Goal: Find specific page/section: Find specific page/section

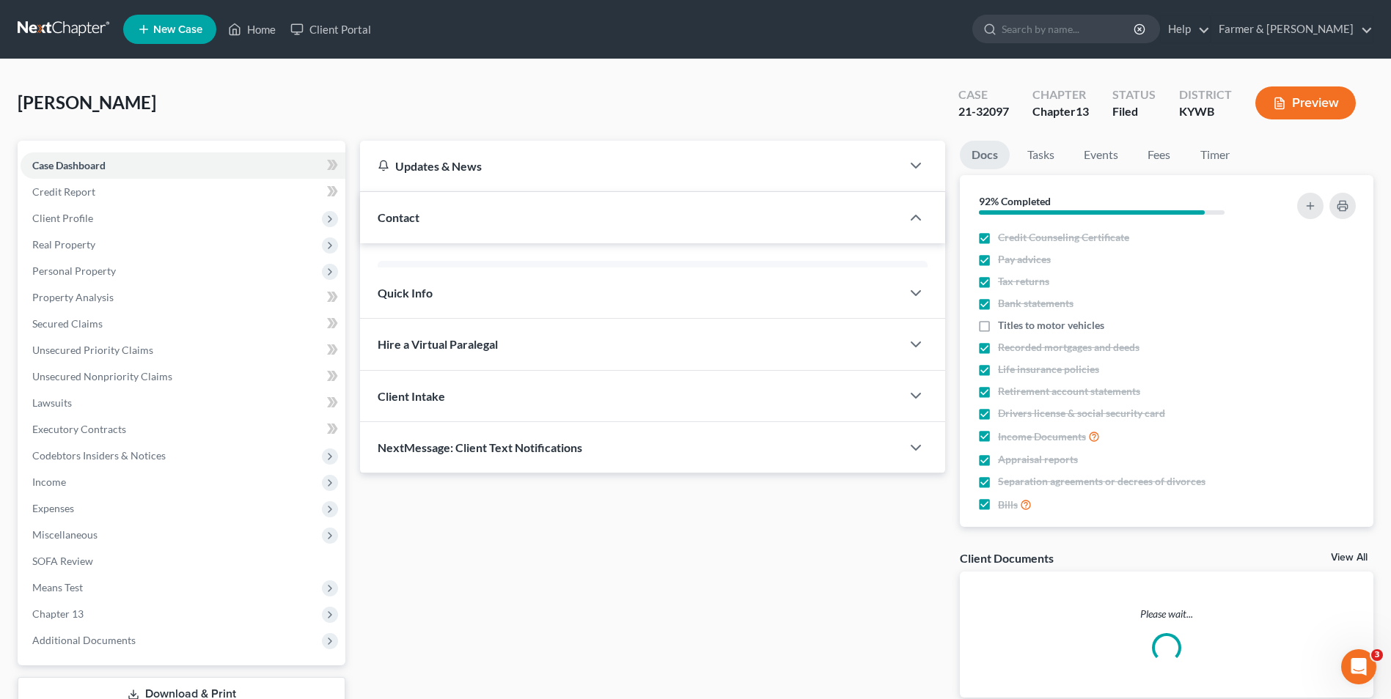
scroll to position [106, 0]
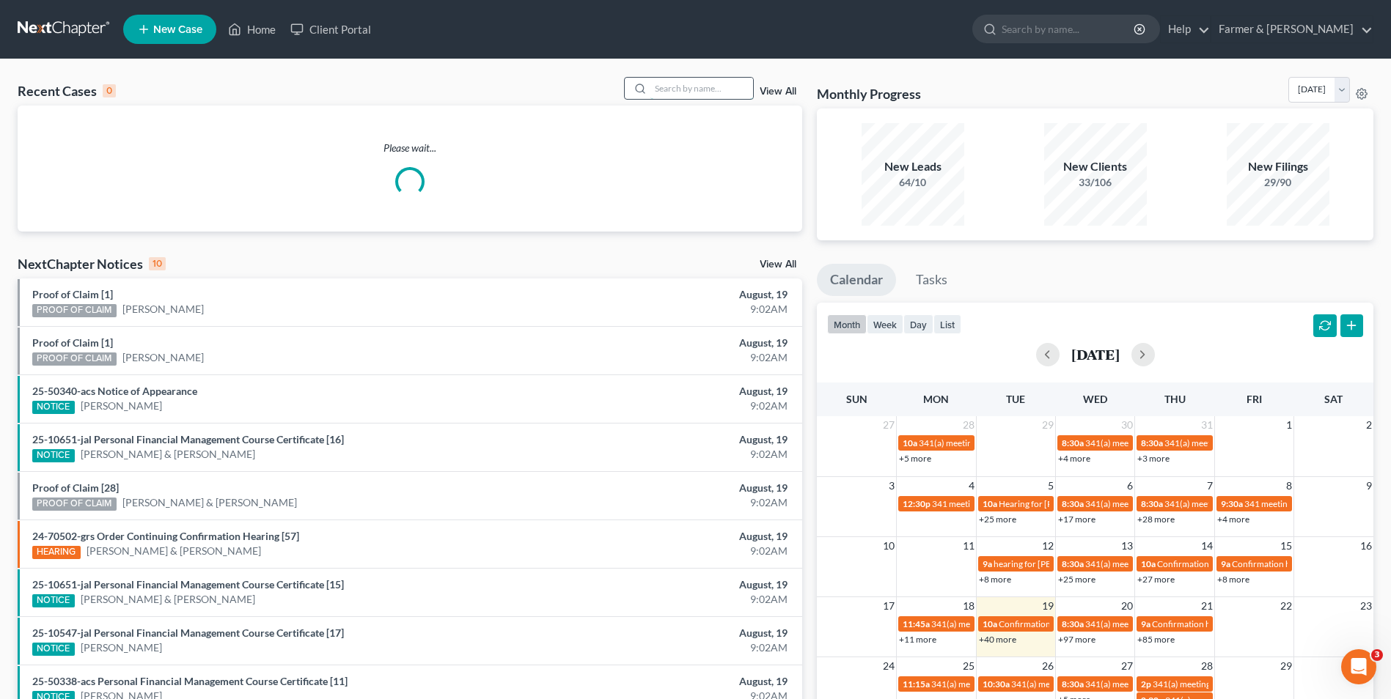
click at [708, 97] on input "search" at bounding box center [701, 88] width 103 height 21
paste input "23-50249"
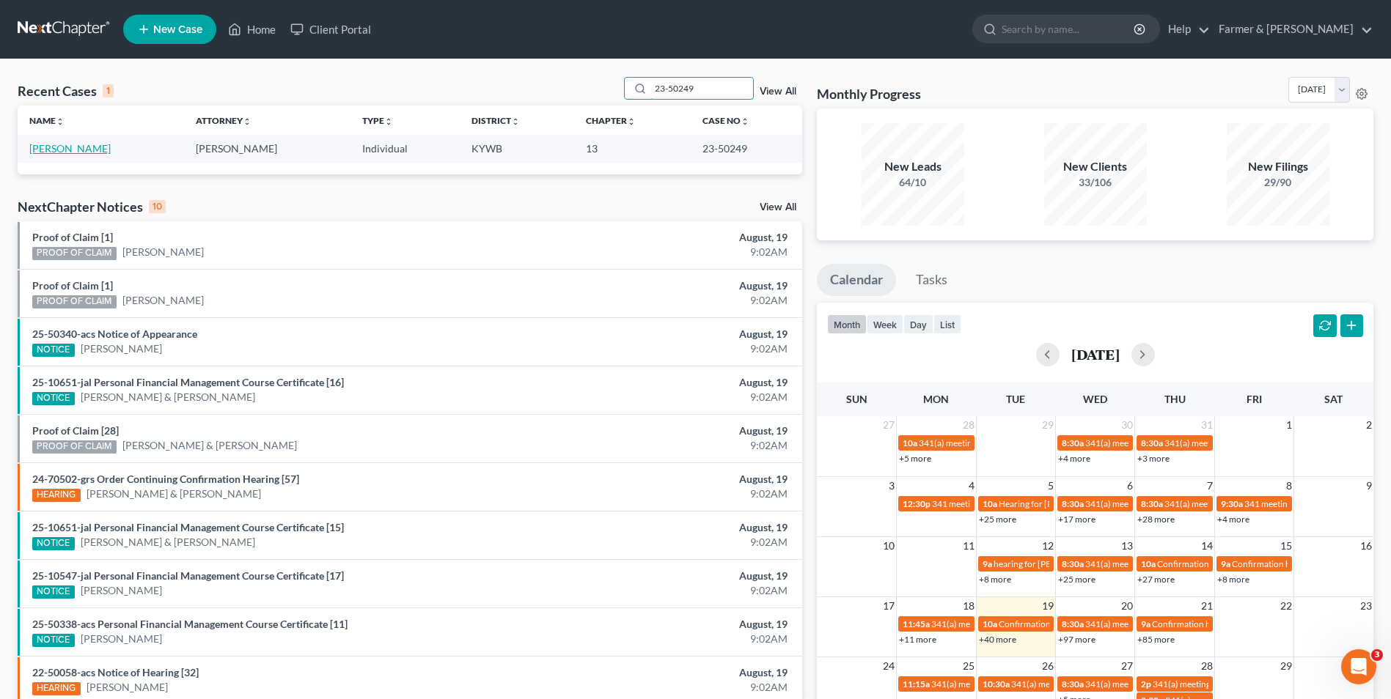
type input "23-50249"
click at [87, 149] on link "[PERSON_NAME]" at bounding box center [69, 148] width 81 height 12
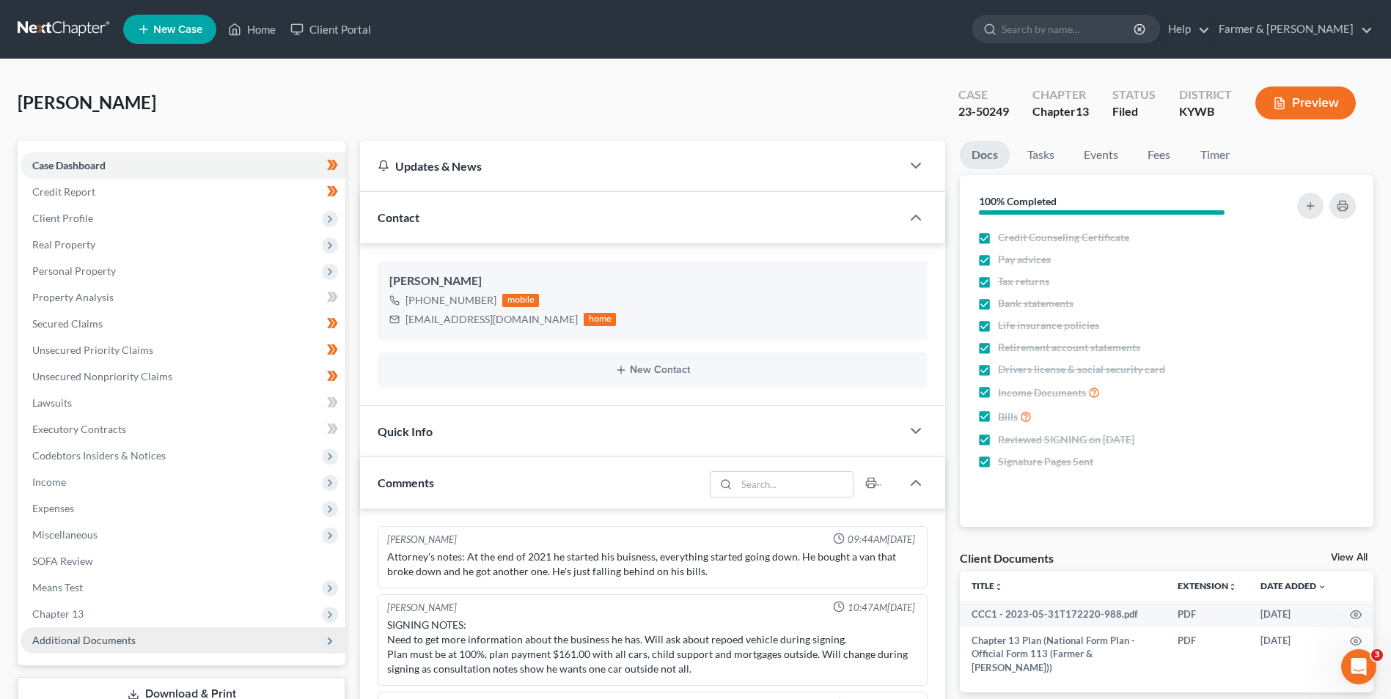
click at [143, 629] on span "Additional Documents" at bounding box center [183, 640] width 325 height 26
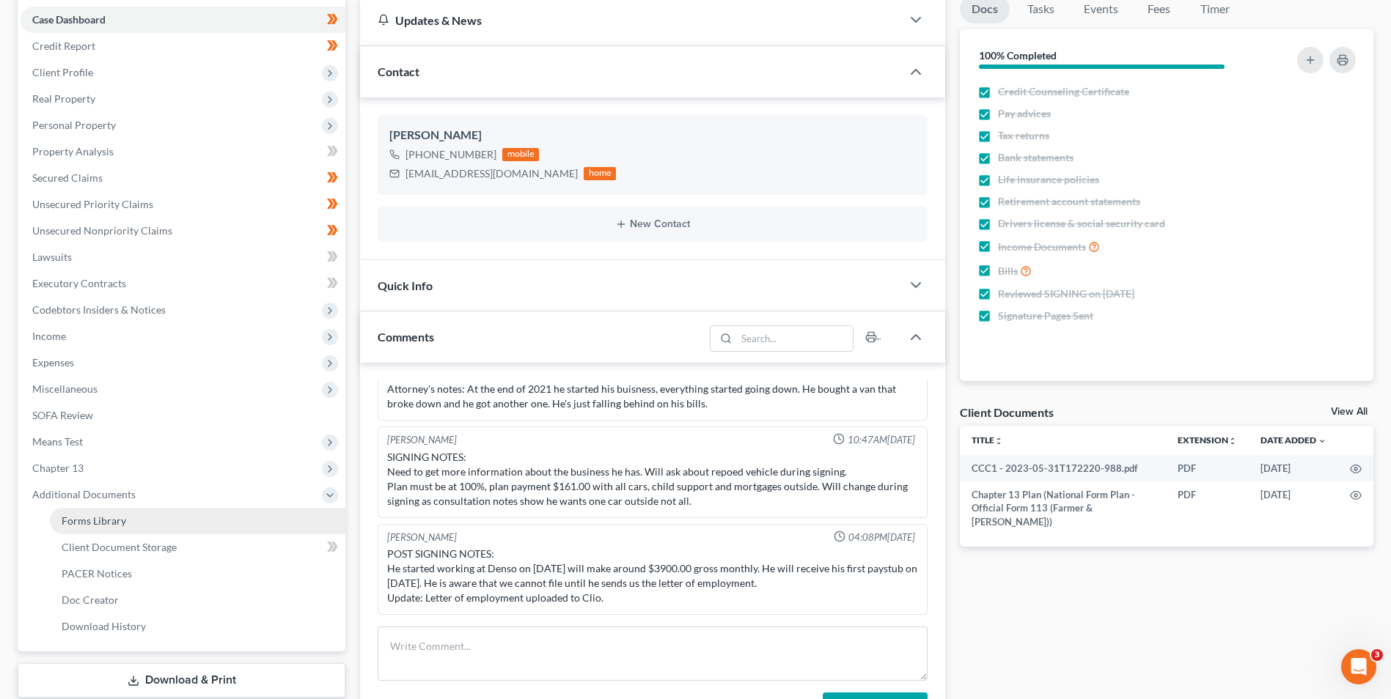
scroll to position [147, 0]
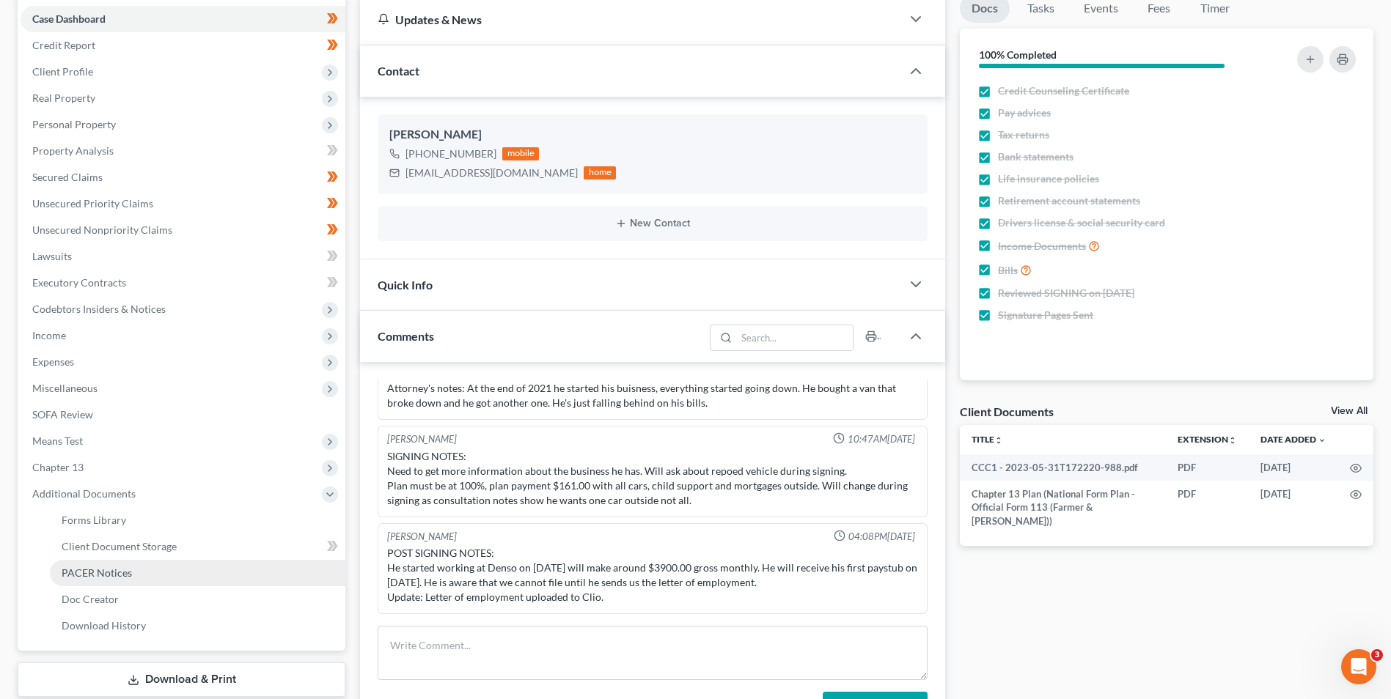
click at [122, 574] on span "PACER Notices" at bounding box center [97, 573] width 70 height 12
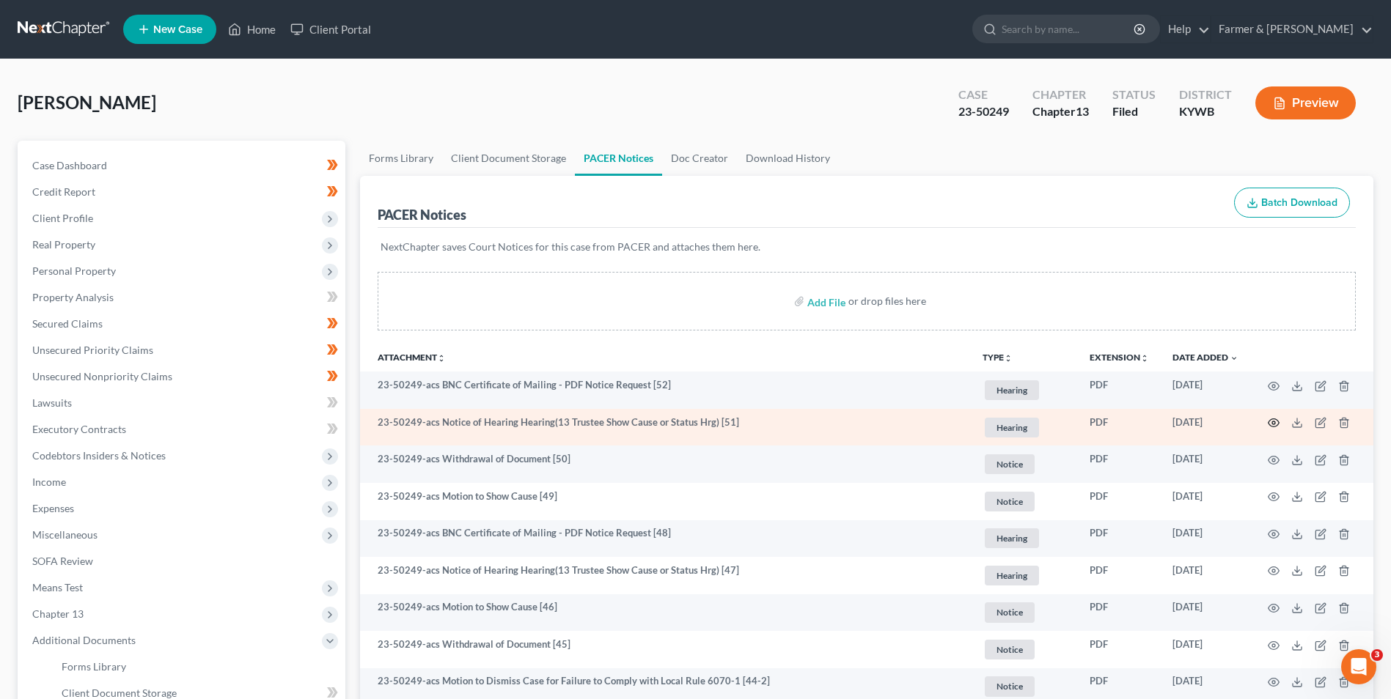
click at [1270, 422] on icon "button" at bounding box center [1273, 423] width 12 height 12
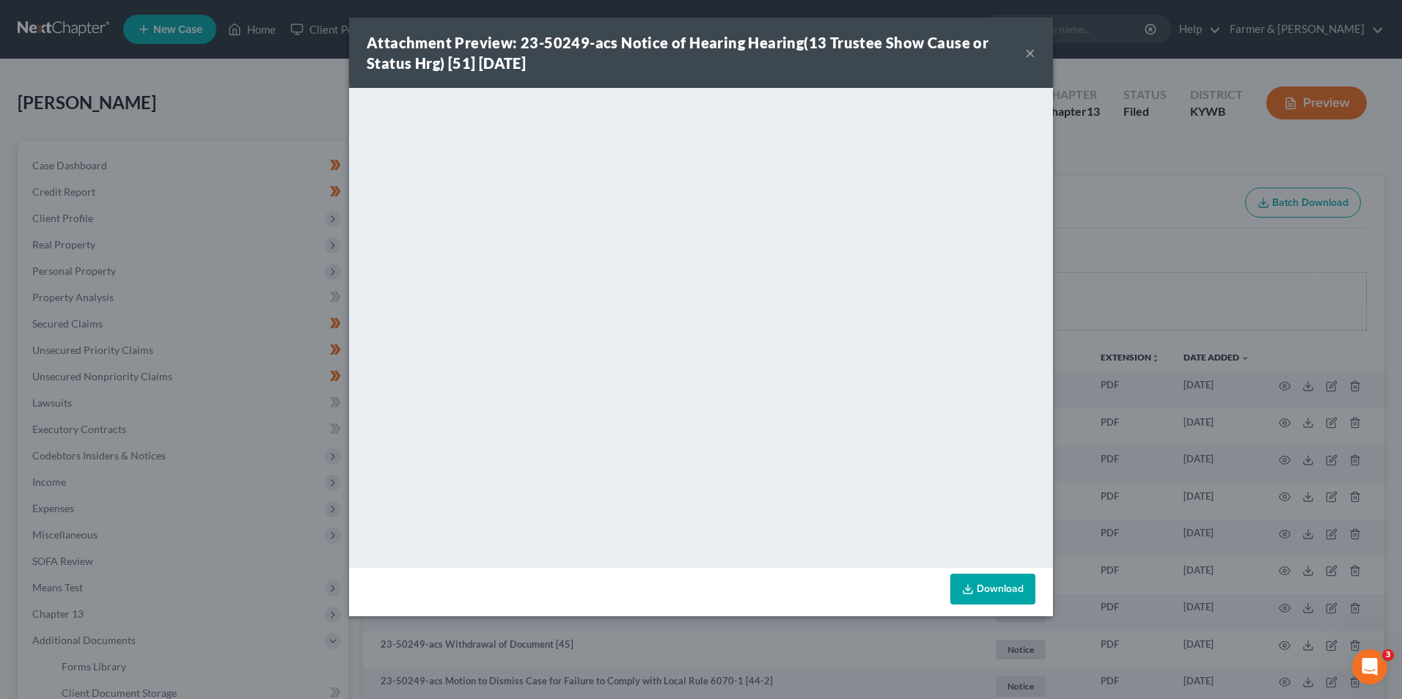
click at [1034, 47] on button "×" at bounding box center [1030, 53] width 10 height 18
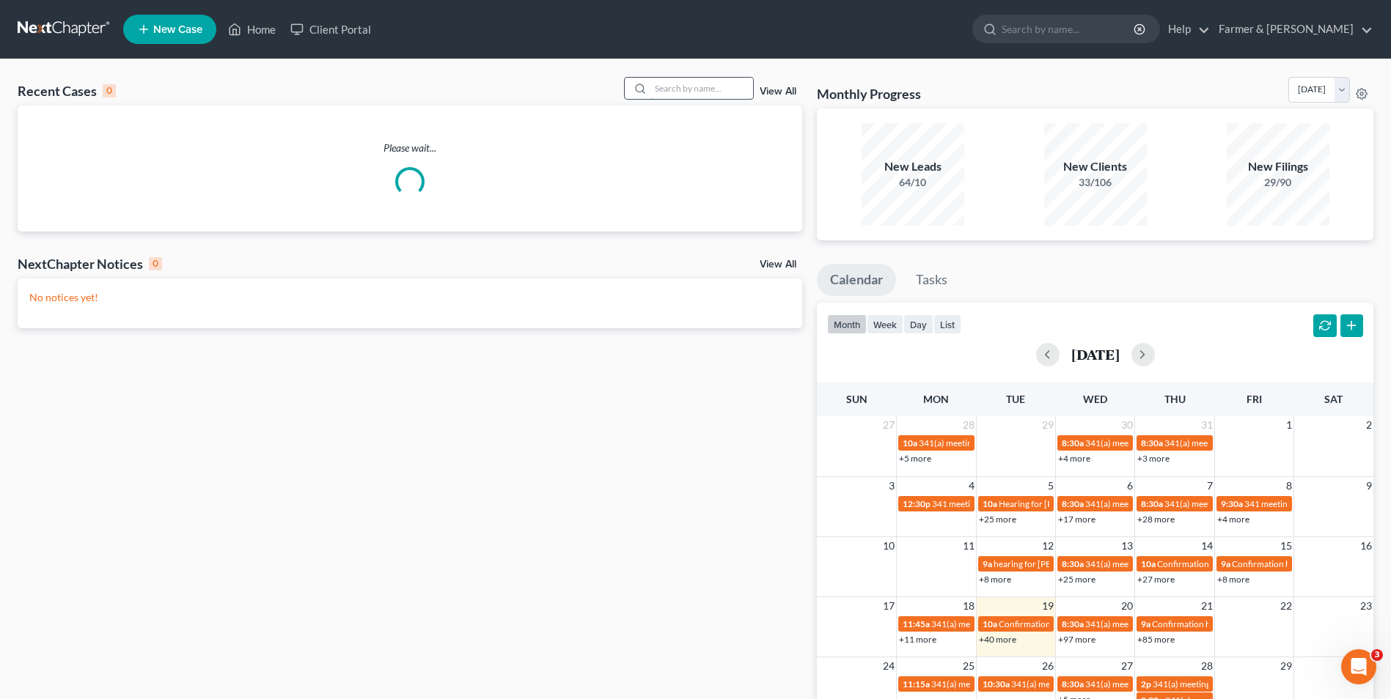
click at [692, 91] on input "search" at bounding box center [701, 88] width 103 height 21
paste input "25-10255"
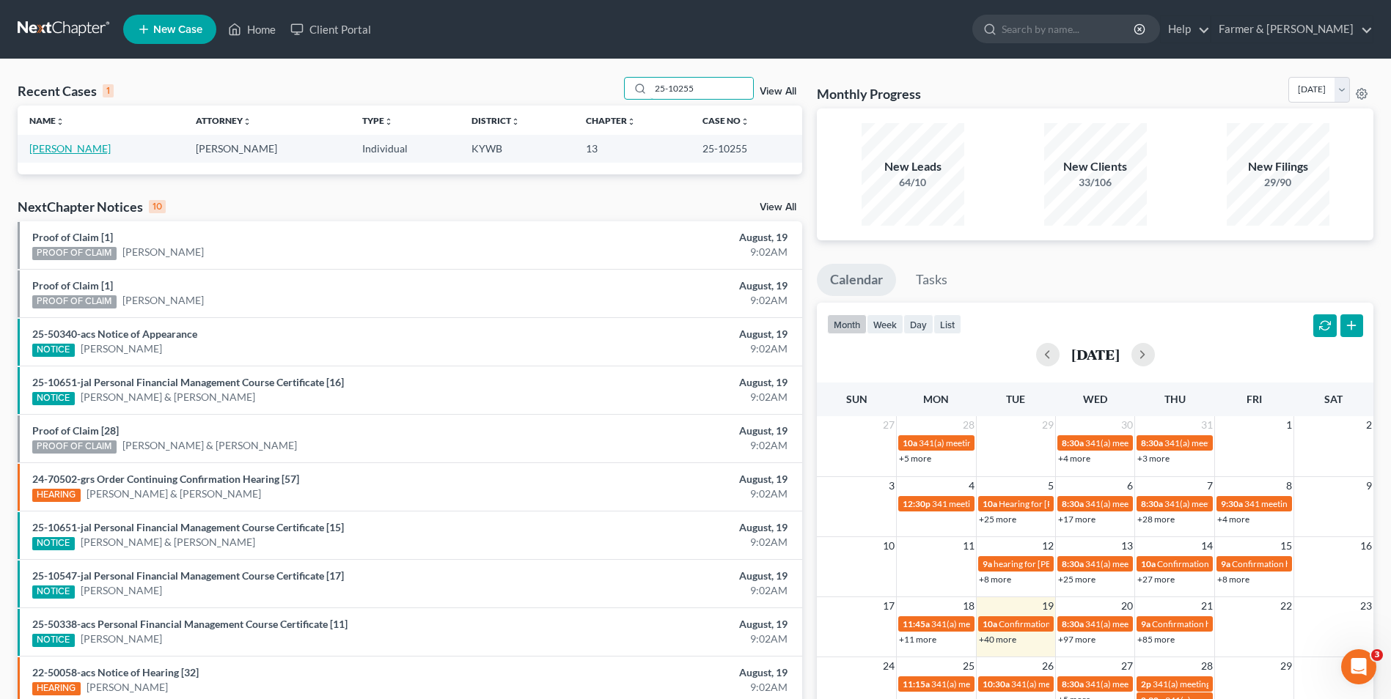
type input "25-10255"
click at [67, 151] on link "[PERSON_NAME]" at bounding box center [69, 148] width 81 height 12
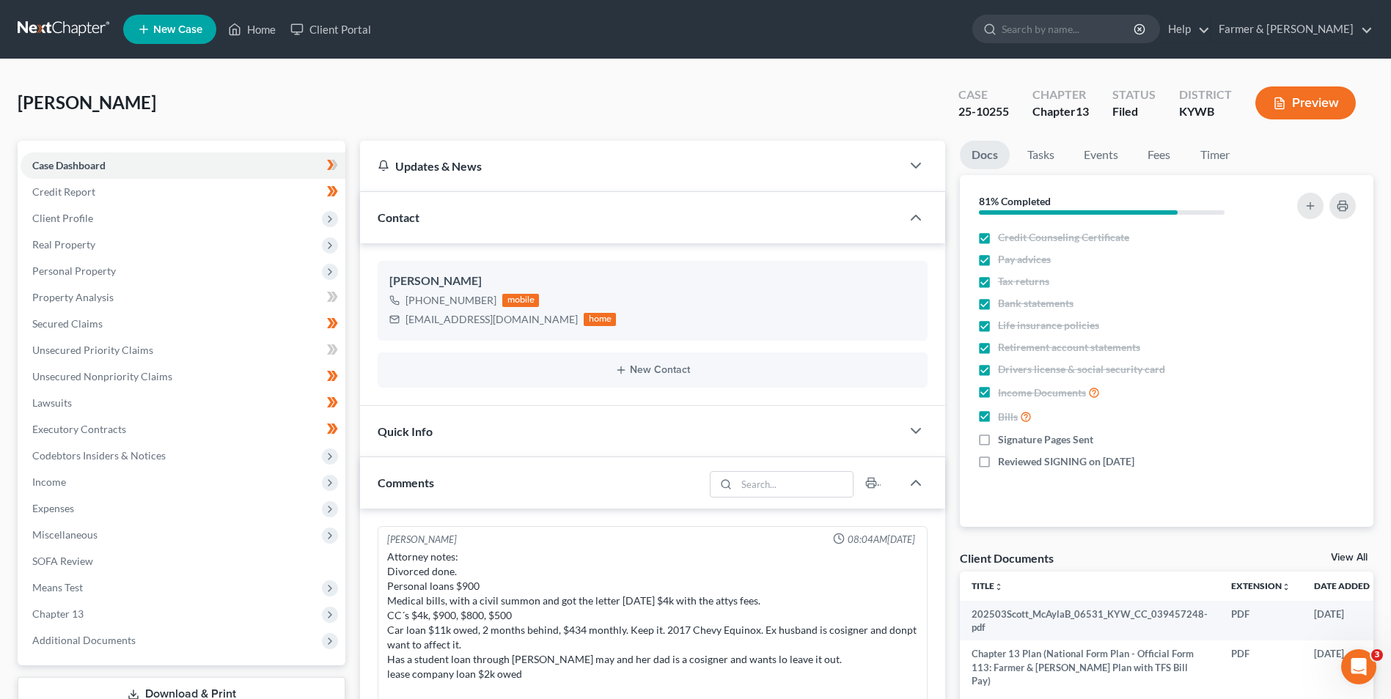
scroll to position [447, 0]
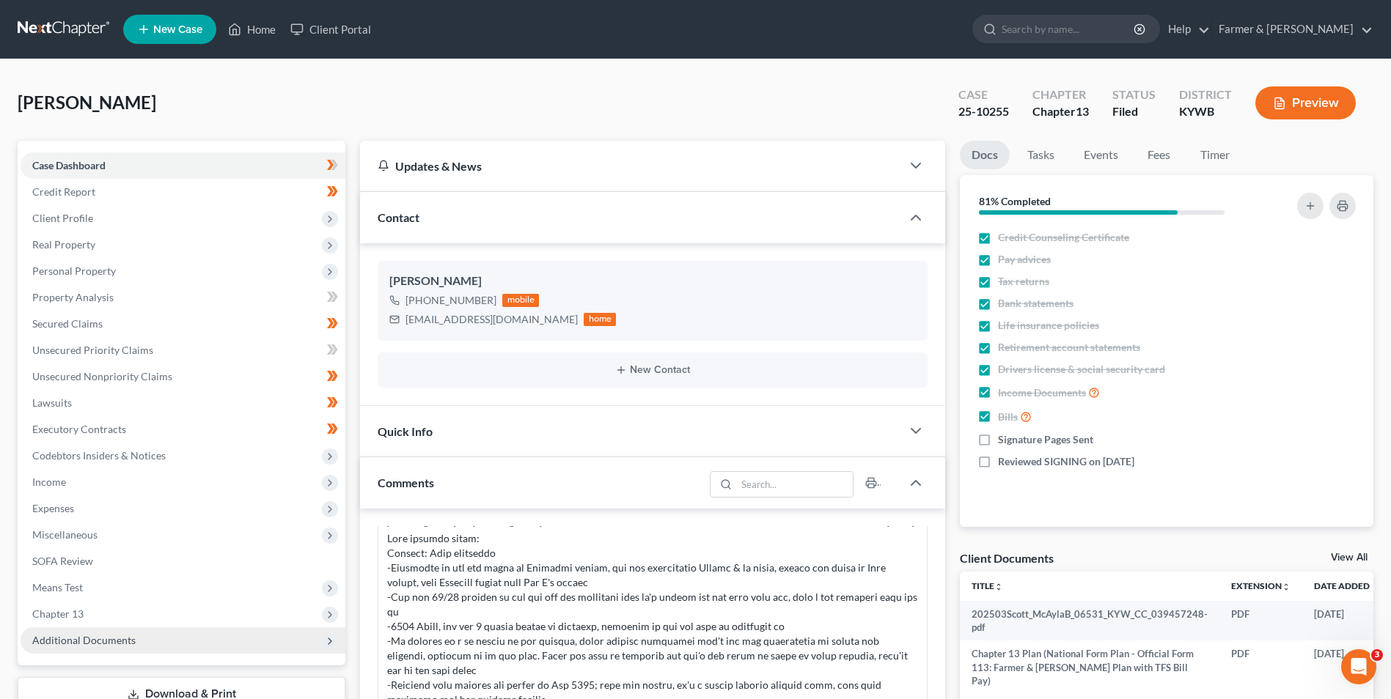
click at [122, 646] on span "Additional Documents" at bounding box center [83, 640] width 103 height 12
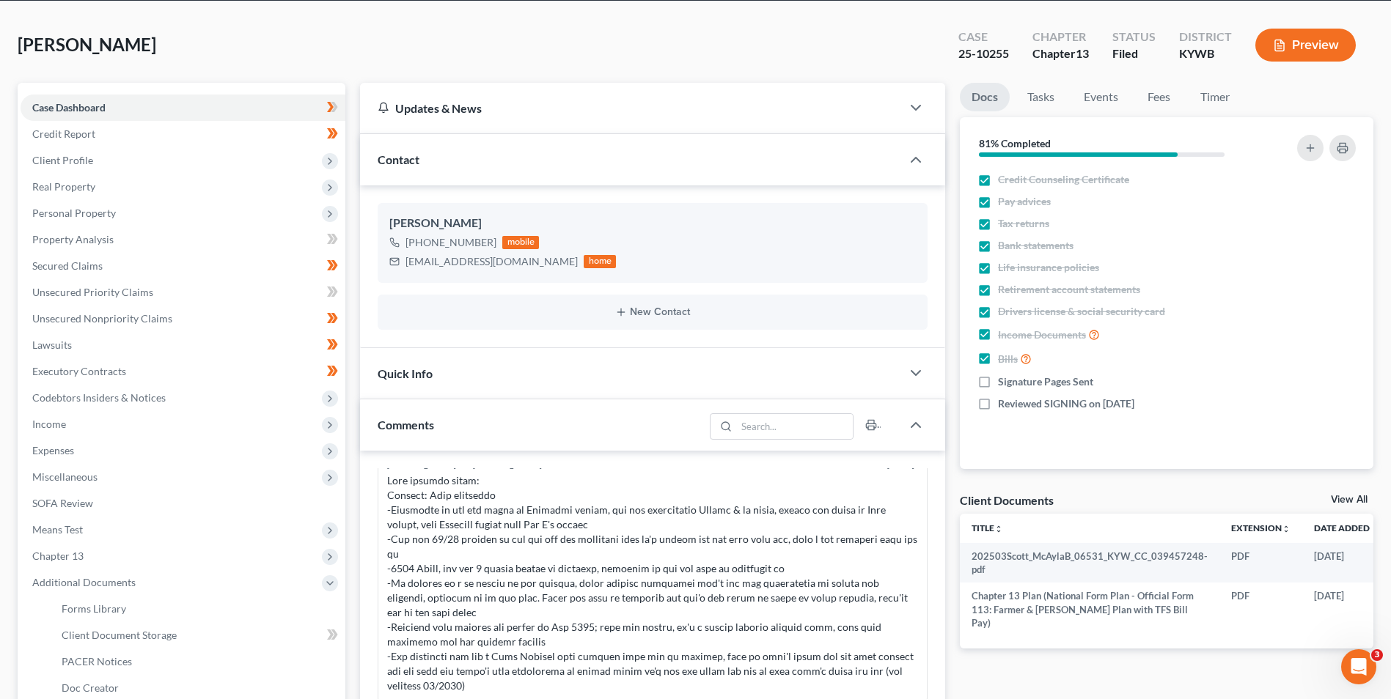
scroll to position [147, 0]
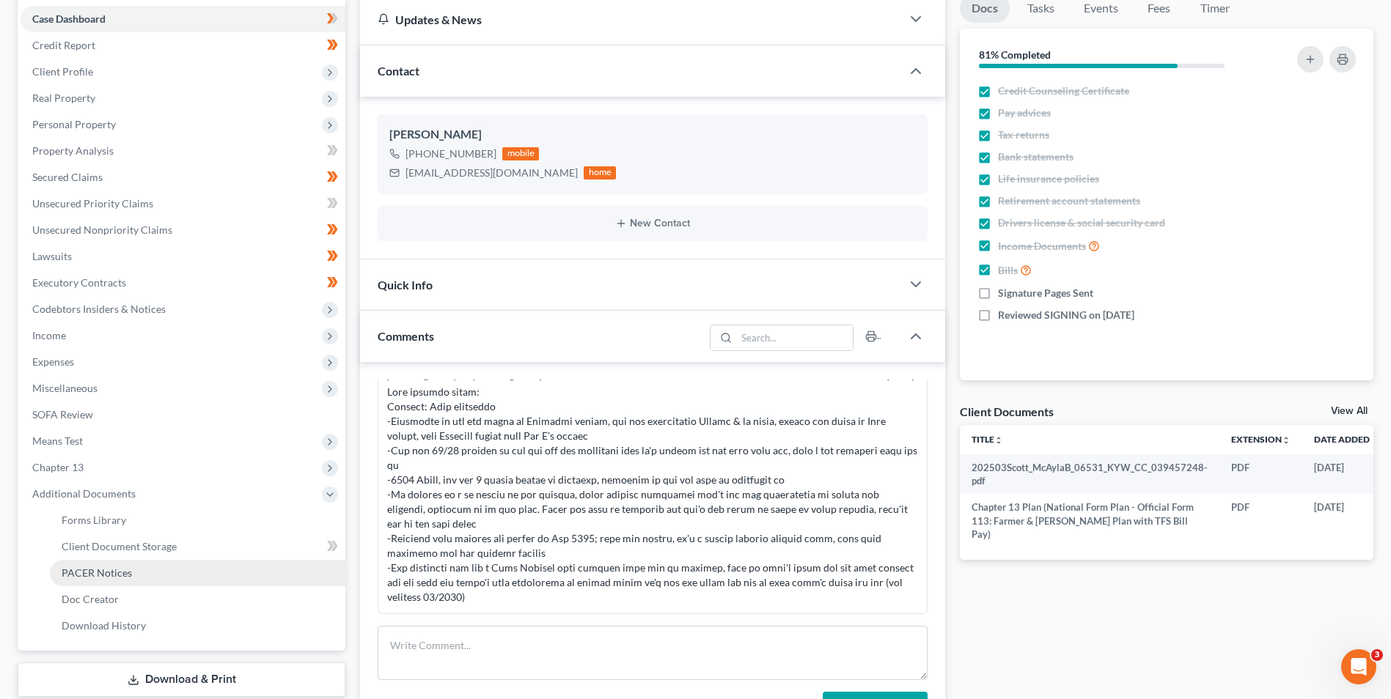
click at [127, 578] on span "PACER Notices" at bounding box center [97, 573] width 70 height 12
